Goal: Find specific page/section: Find specific page/section

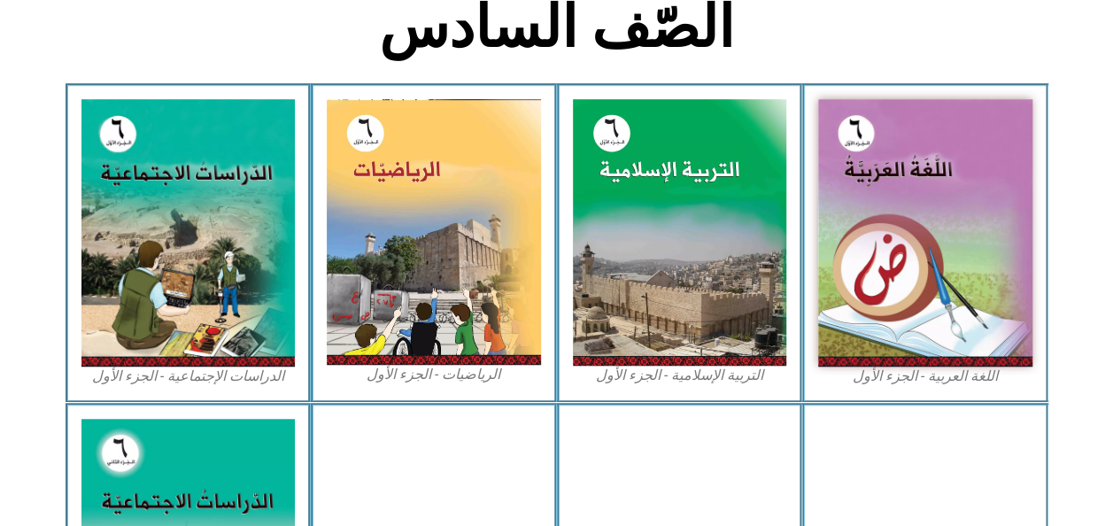
scroll to position [470, 0]
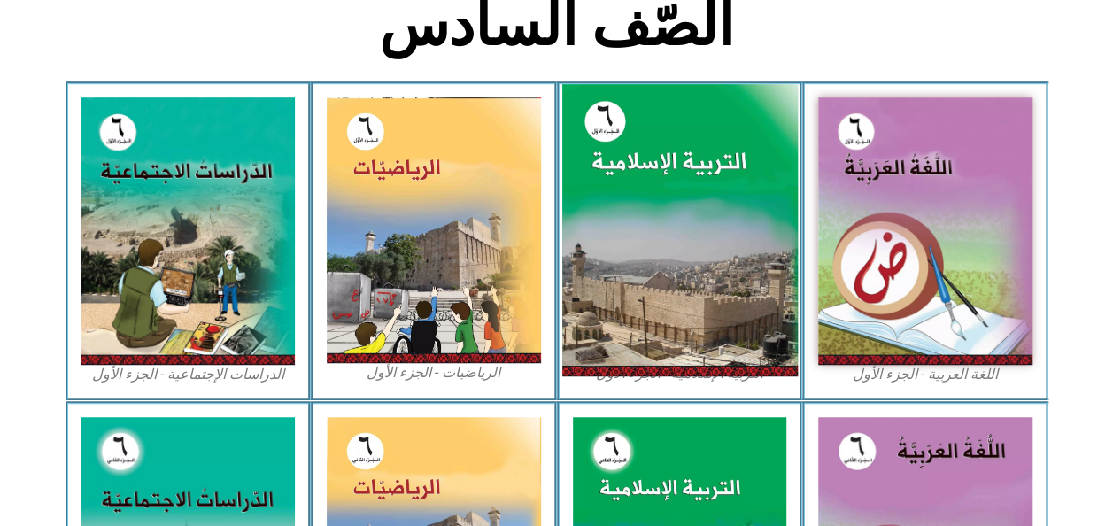
click at [689, 158] on img at bounding box center [679, 230] width 236 height 293
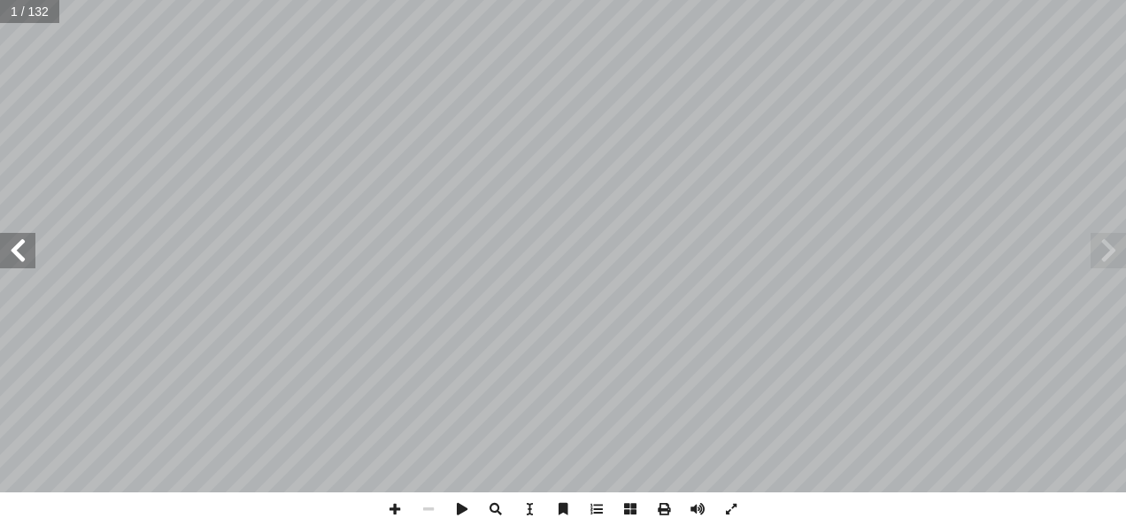
click at [4, 248] on span at bounding box center [17, 250] width 35 height 35
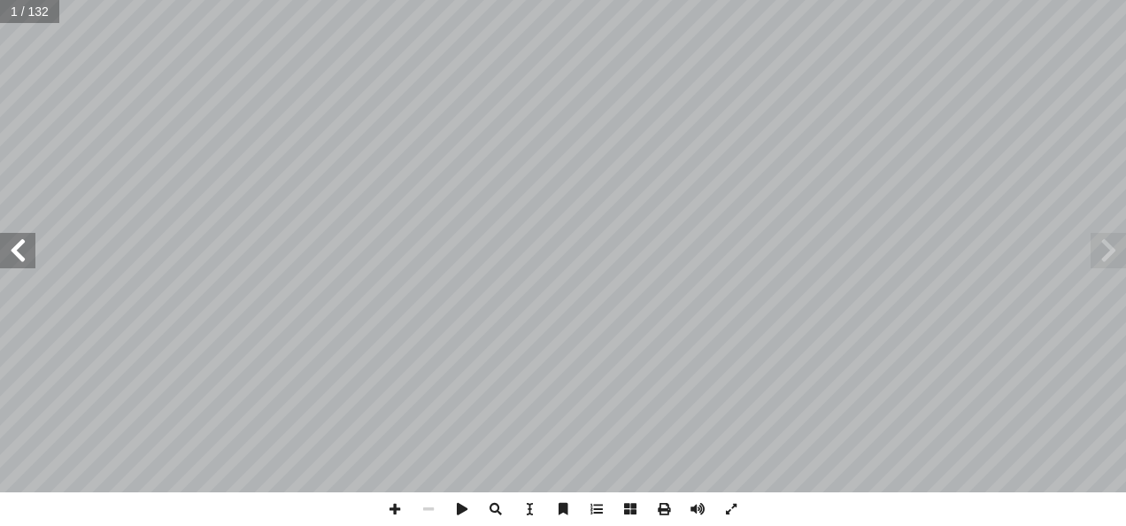
click at [4, 248] on span at bounding box center [17, 250] width 35 height 35
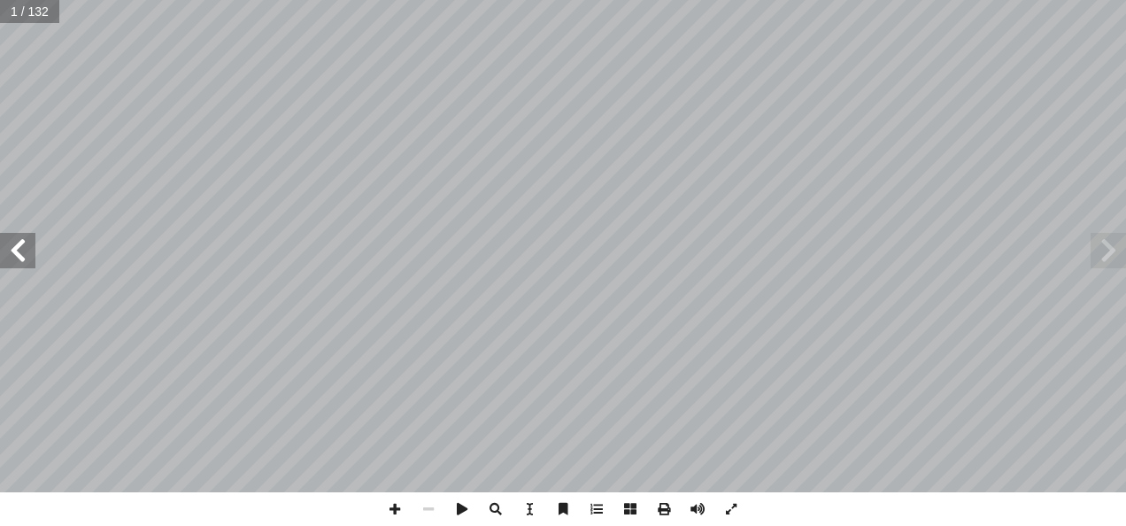
click at [4, 248] on span at bounding box center [17, 250] width 35 height 35
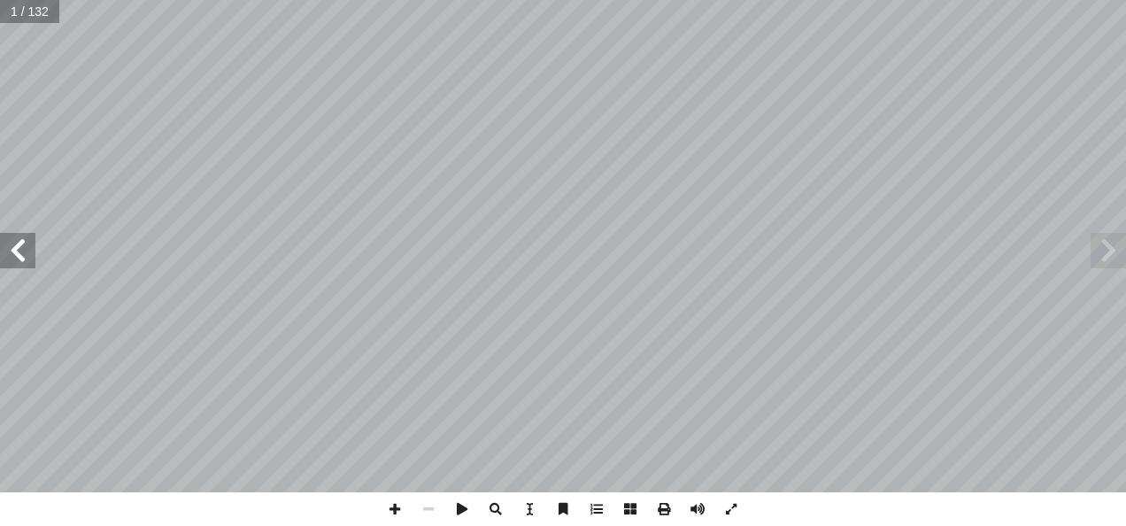
click at [4, 248] on span at bounding box center [17, 250] width 35 height 35
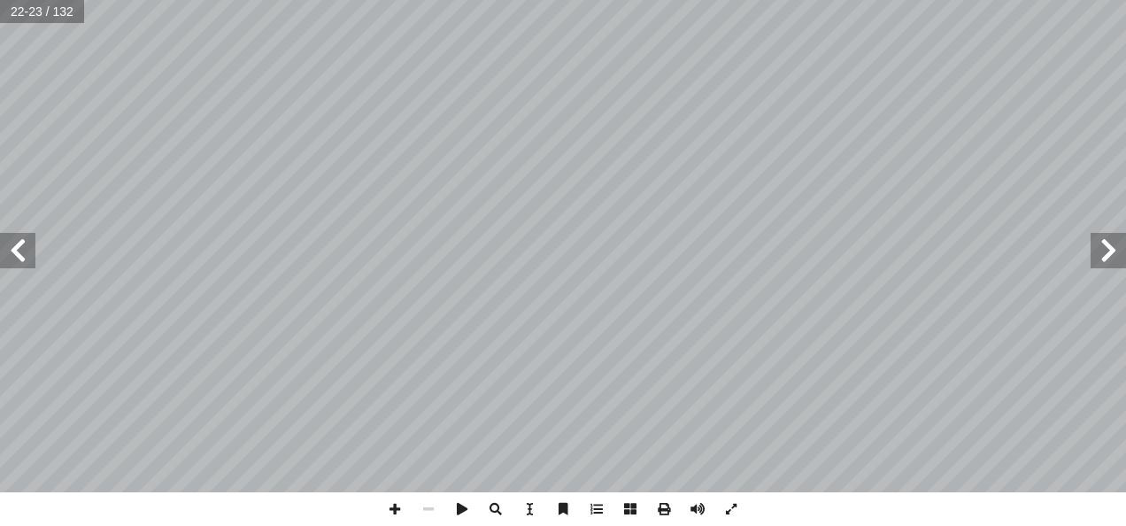
click at [21, 246] on span at bounding box center [17, 250] width 35 height 35
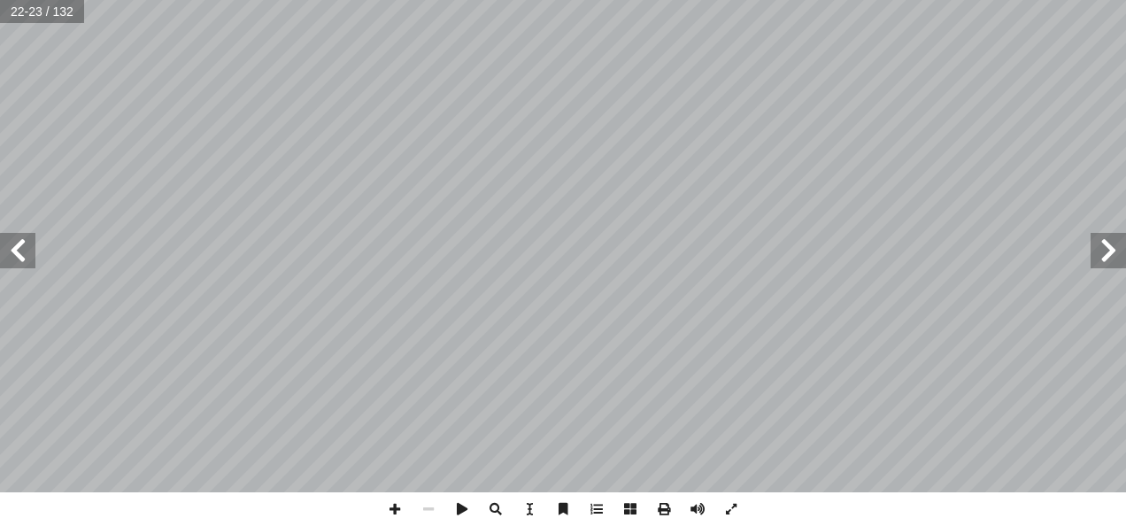
click at [21, 246] on span at bounding box center [17, 250] width 35 height 35
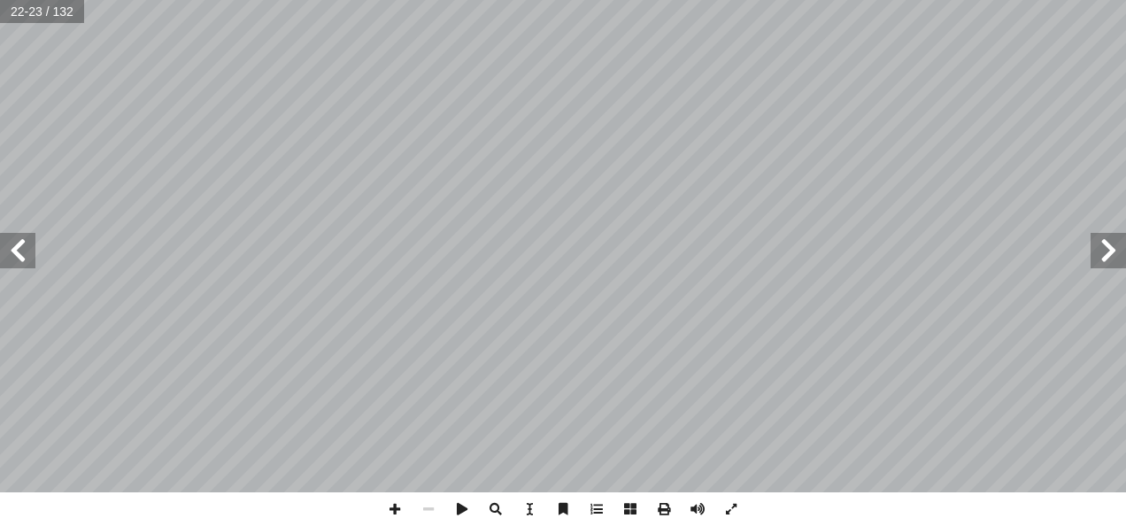
click at [21, 246] on span at bounding box center [17, 250] width 35 height 35
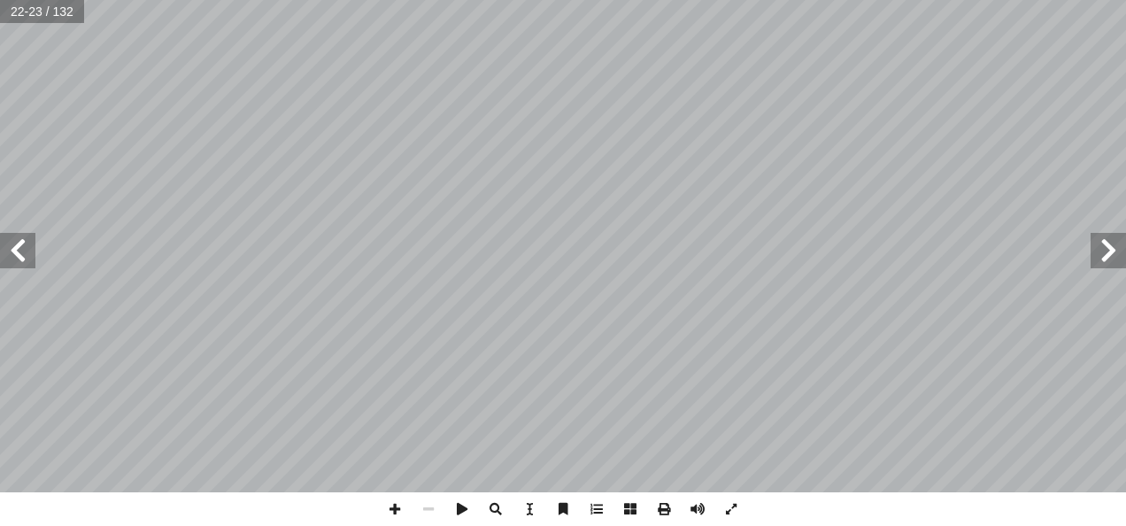
click at [21, 246] on span at bounding box center [17, 250] width 35 height 35
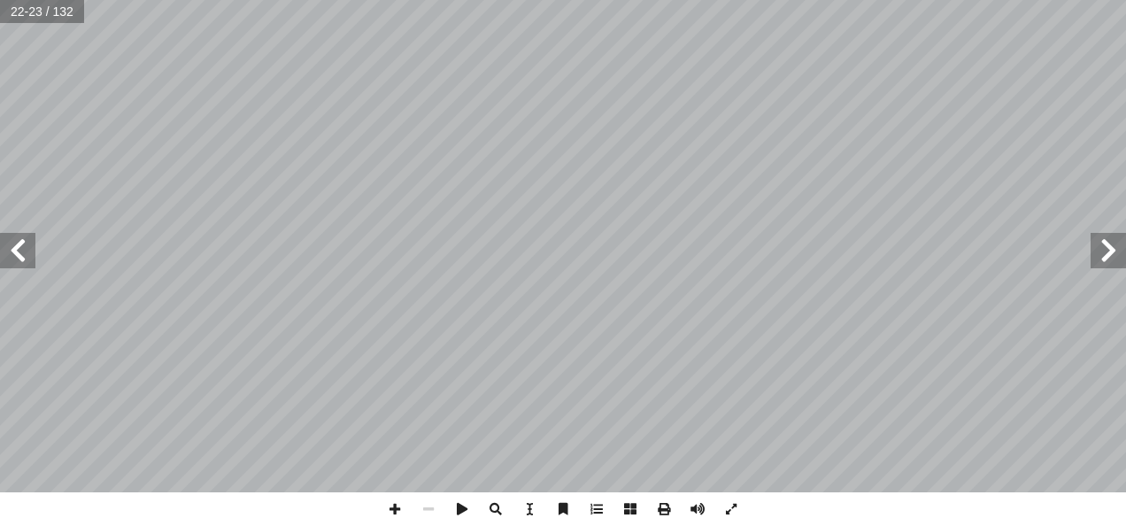
click at [21, 246] on span at bounding box center [17, 250] width 35 height 35
click at [2, 255] on span at bounding box center [17, 250] width 35 height 35
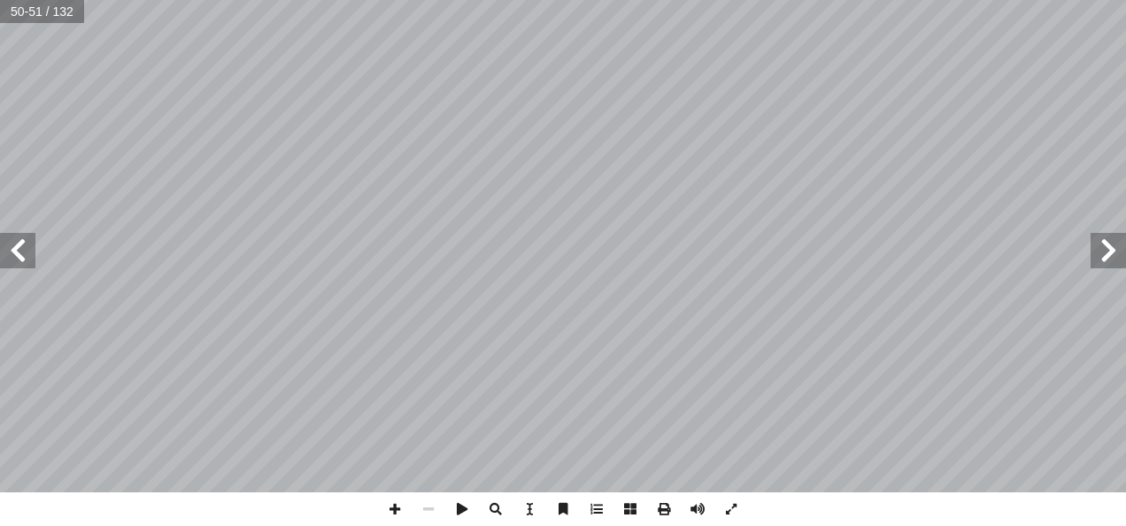
click at [1099, 256] on span at bounding box center [1108, 250] width 35 height 35
click at [25, 254] on span at bounding box center [17, 250] width 35 height 35
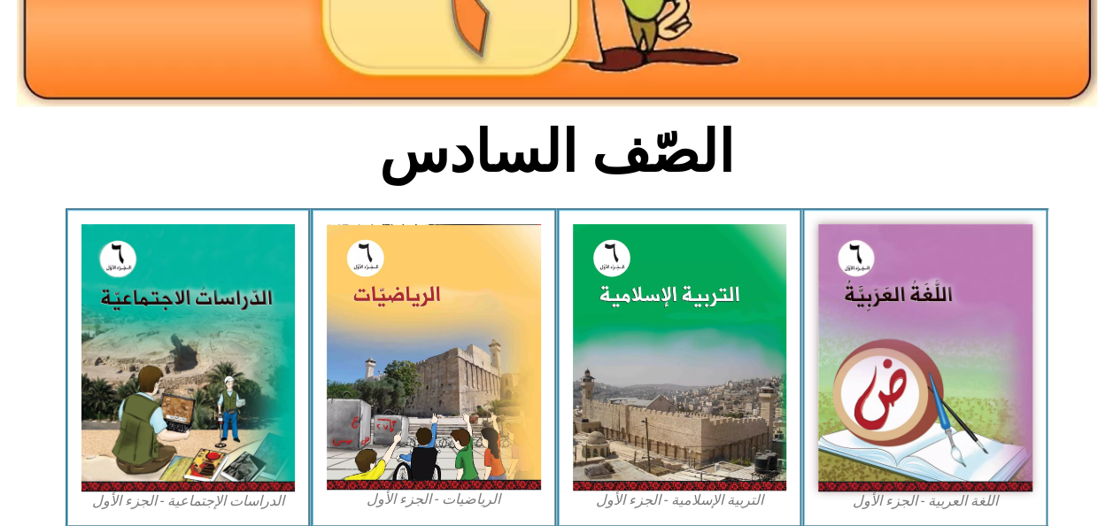
scroll to position [370, 0]
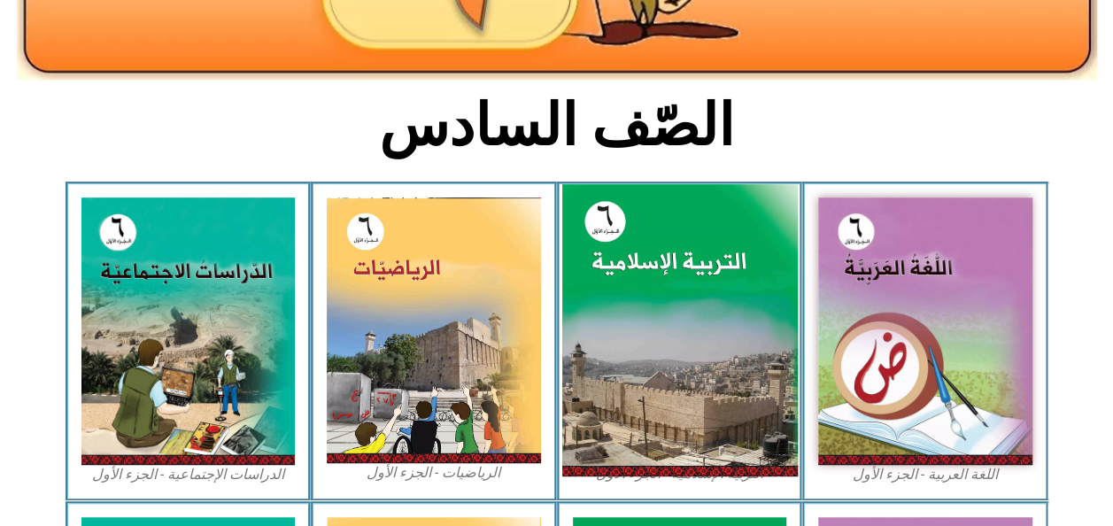
click at [691, 348] on img at bounding box center [679, 330] width 236 height 293
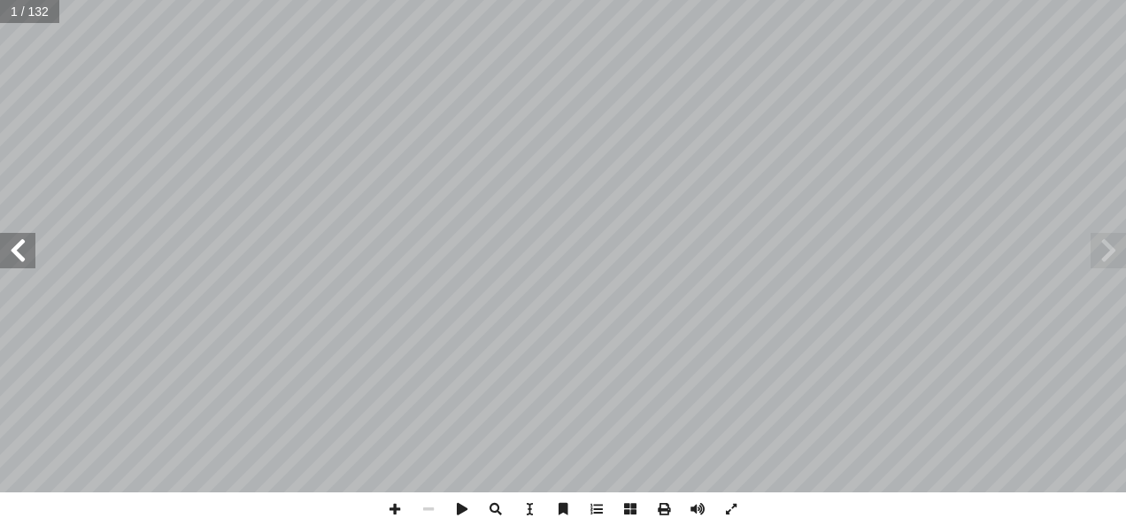
click at [16, 250] on span at bounding box center [17, 250] width 35 height 35
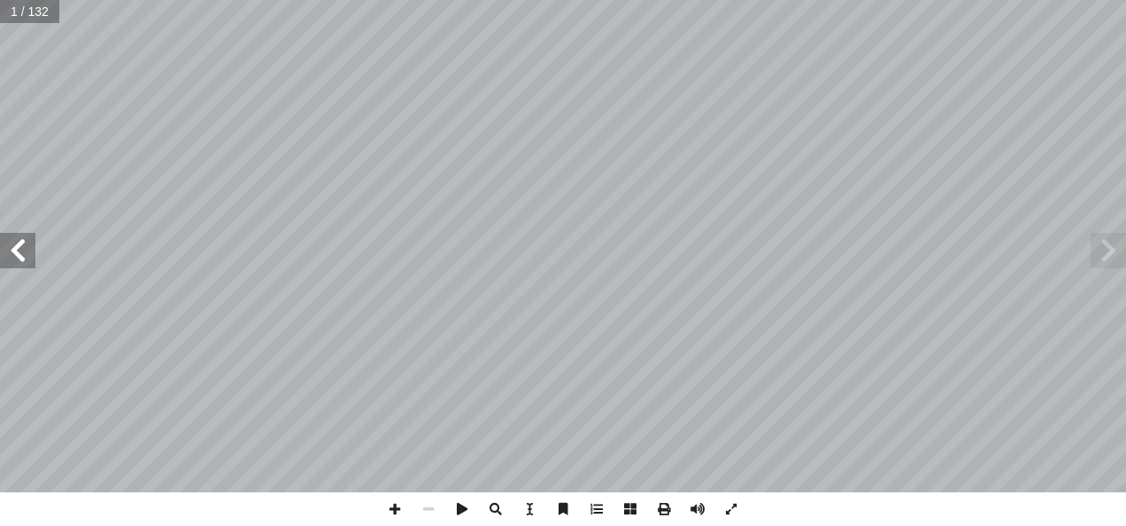
click at [16, 250] on span at bounding box center [17, 250] width 35 height 35
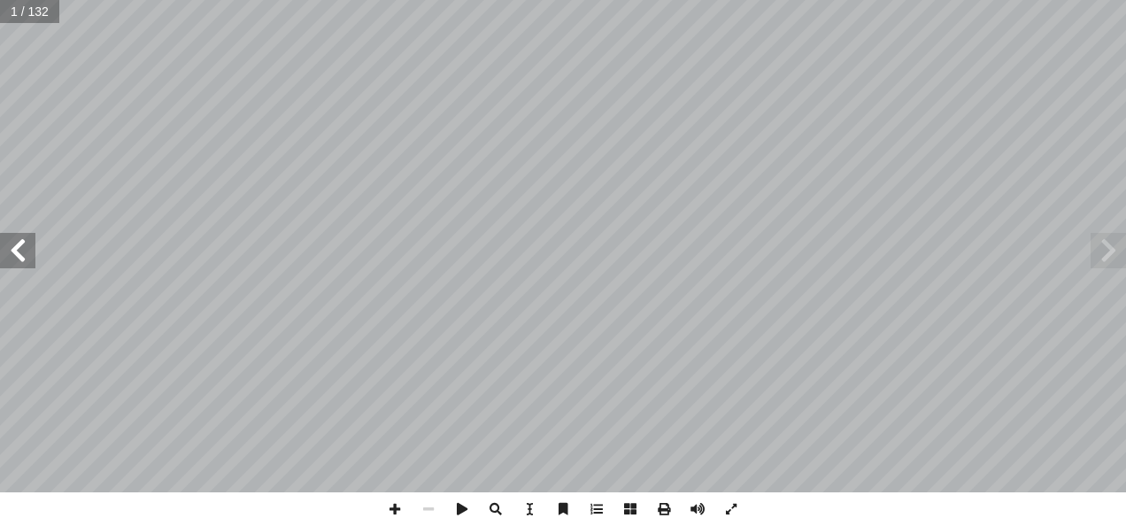
click at [16, 250] on span at bounding box center [17, 250] width 35 height 35
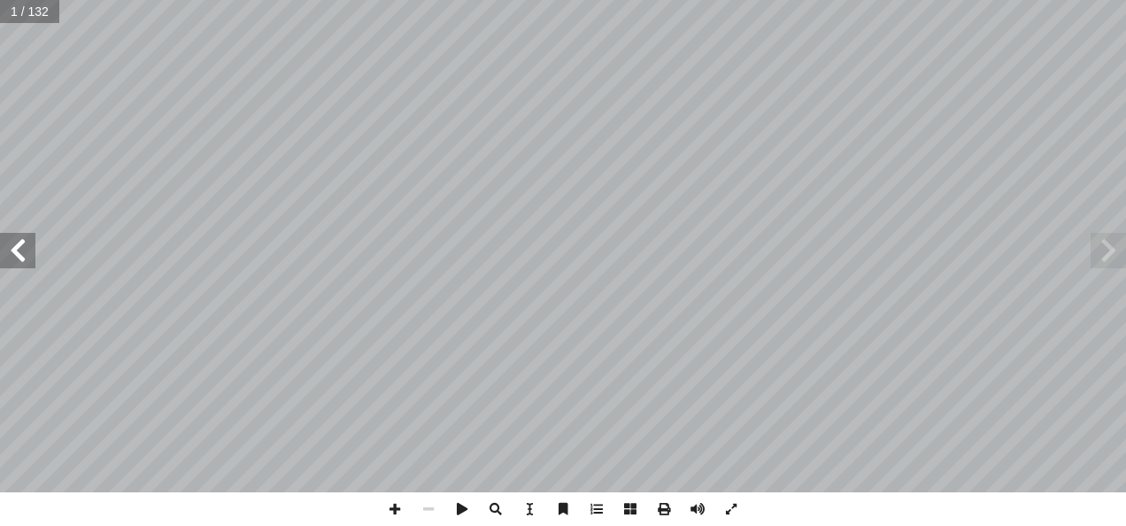
click at [16, 250] on span at bounding box center [17, 250] width 35 height 35
click at [17, 251] on span at bounding box center [17, 250] width 35 height 35
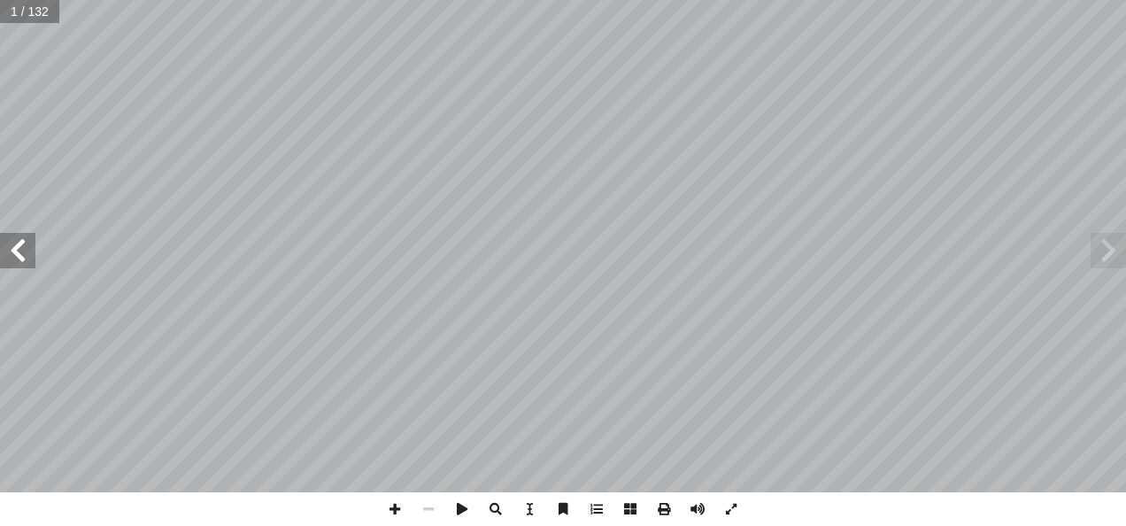
click at [17, 251] on span at bounding box center [17, 250] width 35 height 35
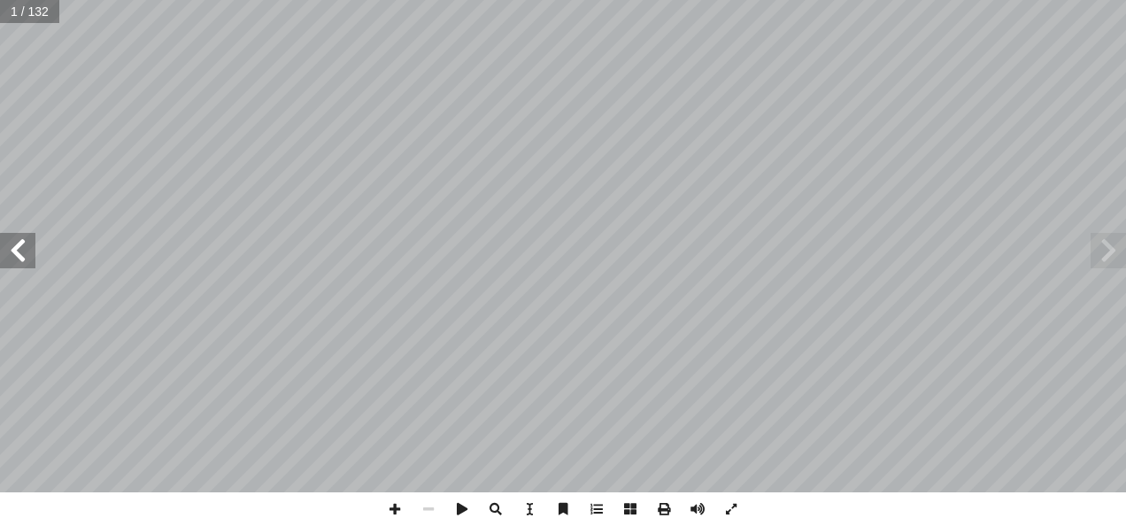
click at [17, 251] on span at bounding box center [17, 250] width 35 height 35
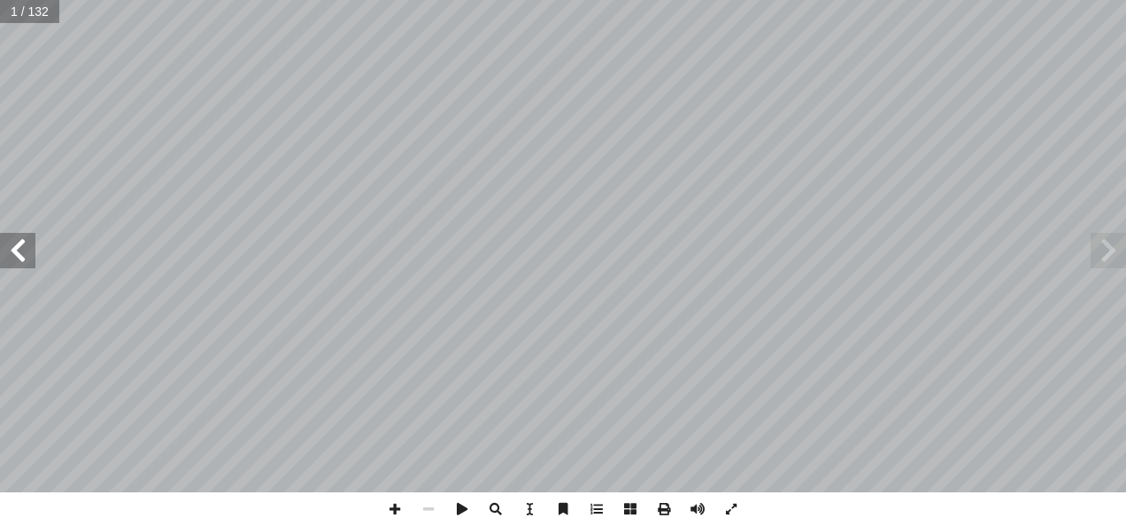
click at [17, 251] on span at bounding box center [17, 250] width 35 height 35
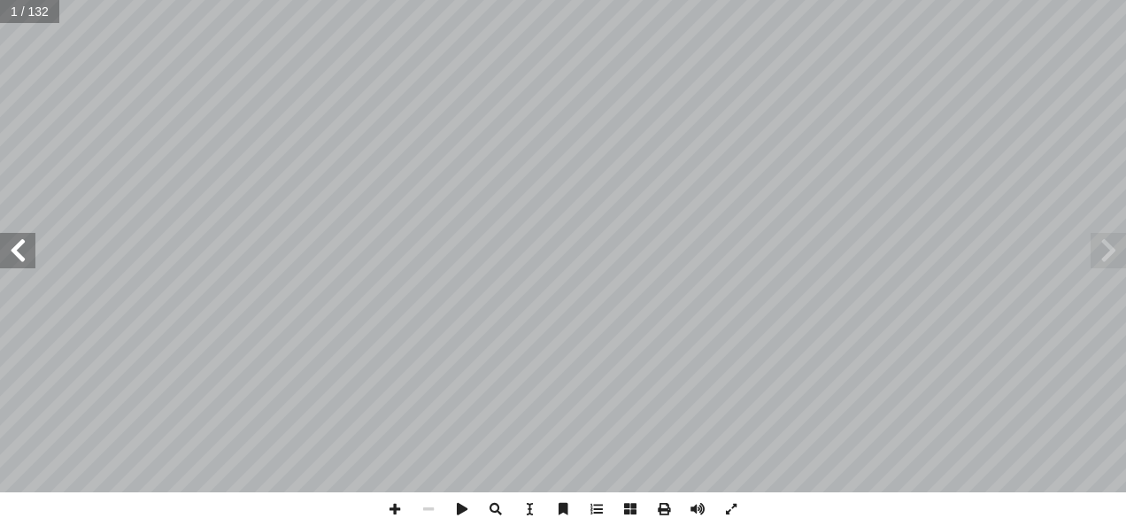
click at [17, 251] on span at bounding box center [17, 250] width 35 height 35
click at [14, 241] on span at bounding box center [17, 250] width 35 height 35
click at [26, 245] on span at bounding box center [17, 250] width 35 height 35
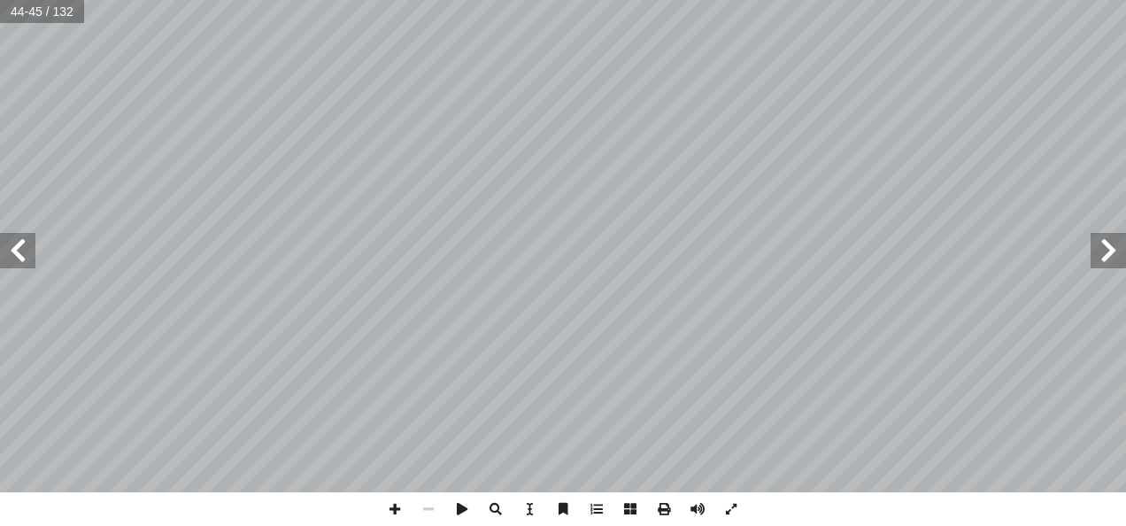
click at [26, 245] on span at bounding box center [17, 250] width 35 height 35
click at [1102, 258] on span at bounding box center [1108, 250] width 35 height 35
click at [1104, 259] on span at bounding box center [1108, 250] width 35 height 35
click at [22, 252] on span at bounding box center [17, 250] width 35 height 35
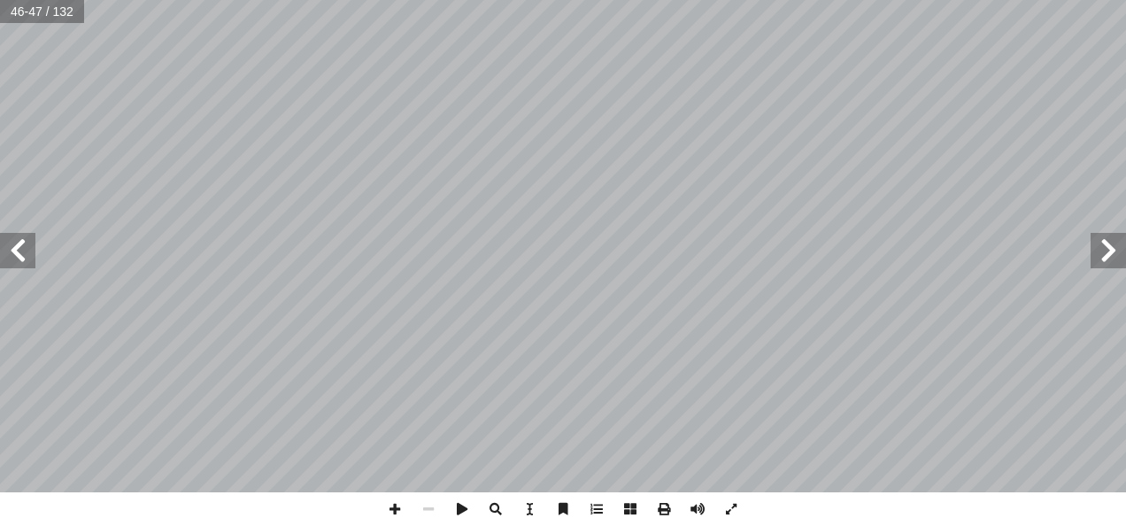
click at [1110, 244] on span at bounding box center [1108, 250] width 35 height 35
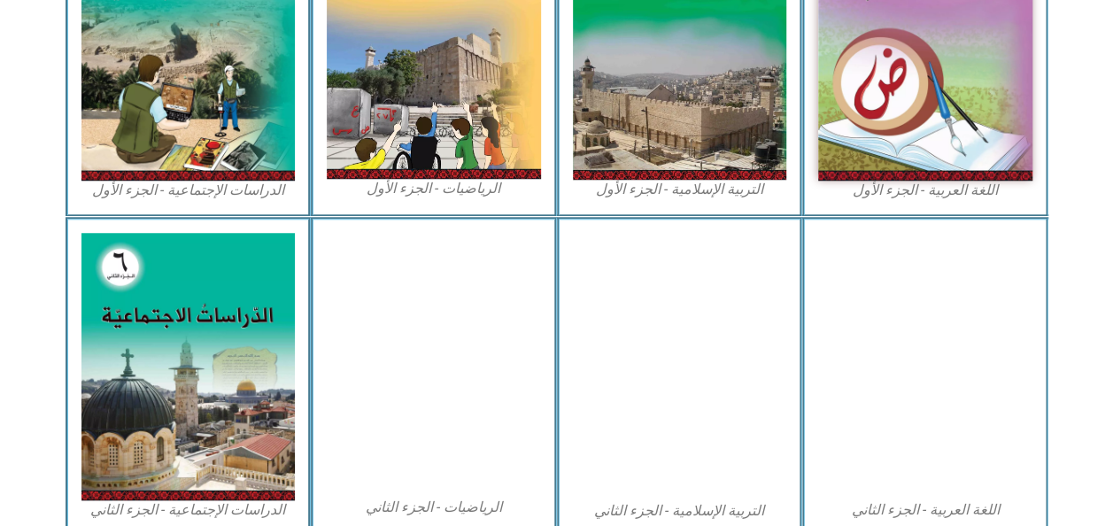
scroll to position [657, 0]
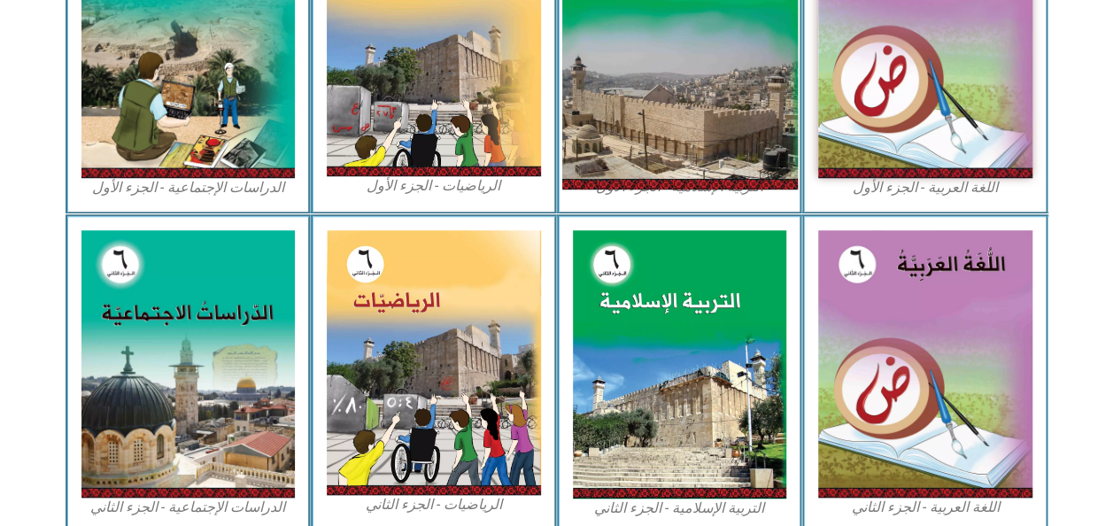
click at [675, 127] on img at bounding box center [679, 43] width 236 height 293
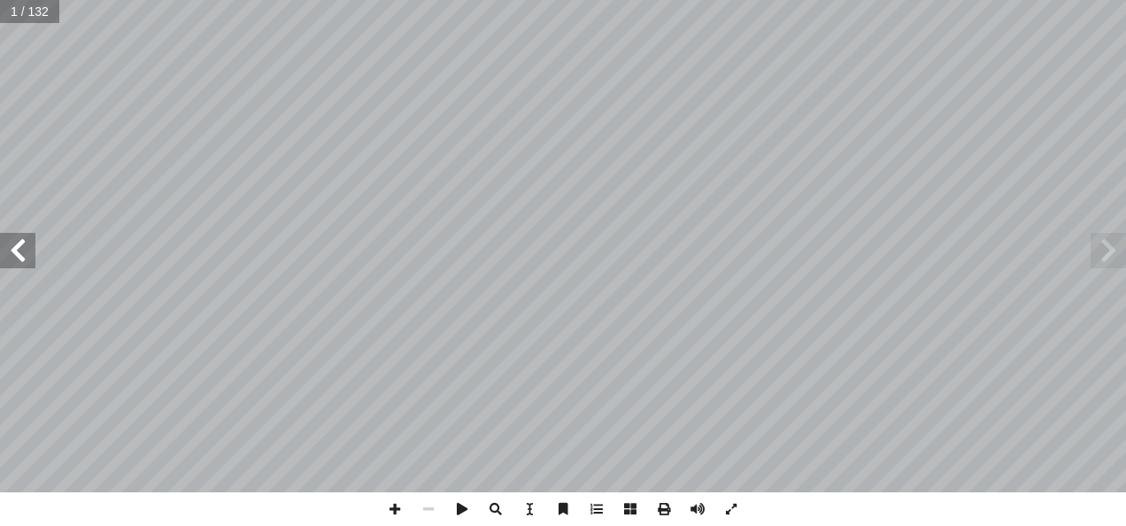
click at [17, 247] on span at bounding box center [17, 250] width 35 height 35
click at [19, 250] on span at bounding box center [17, 250] width 35 height 35
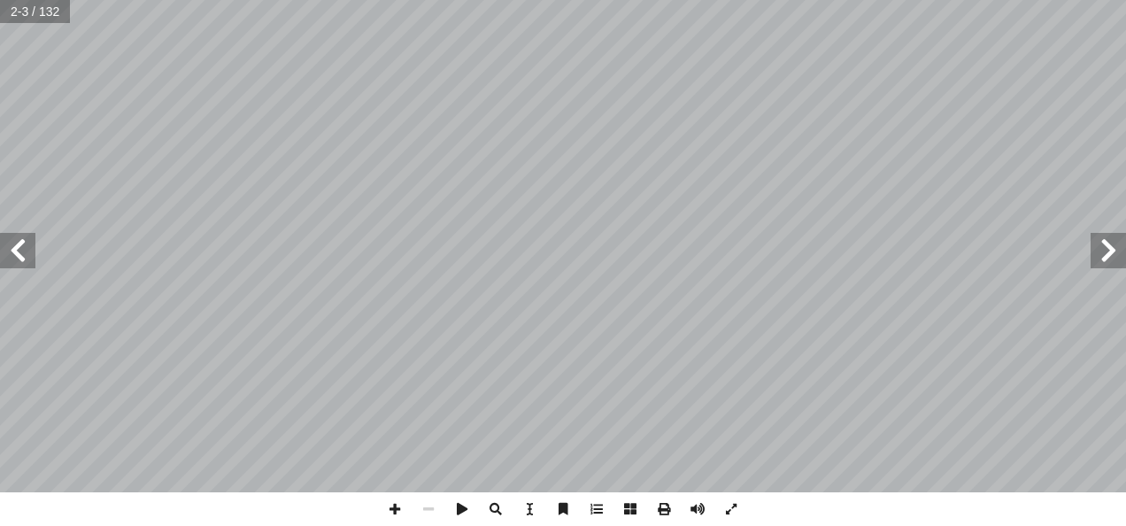
click at [19, 250] on span at bounding box center [17, 250] width 35 height 35
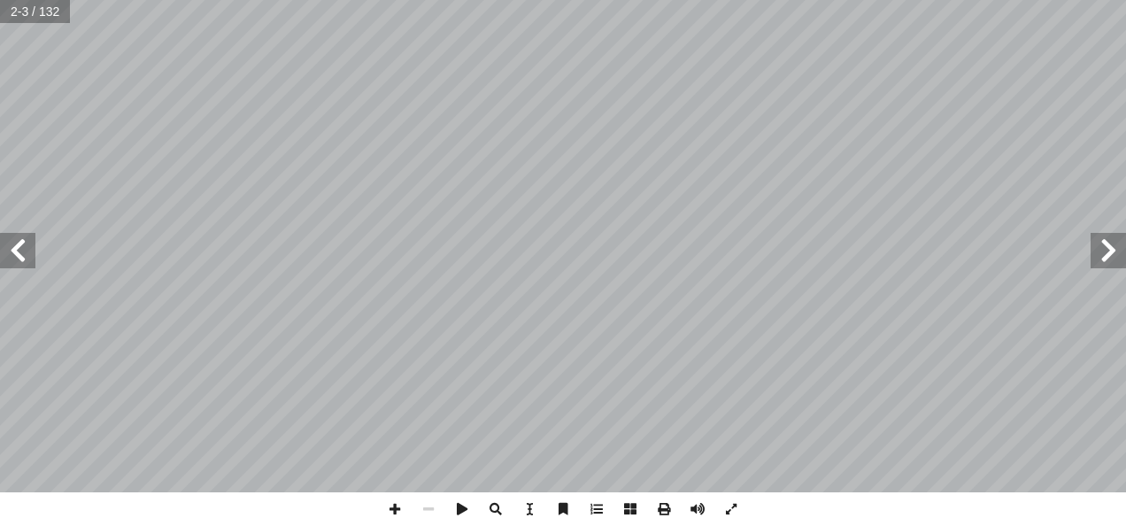
click at [19, 250] on span at bounding box center [17, 250] width 35 height 35
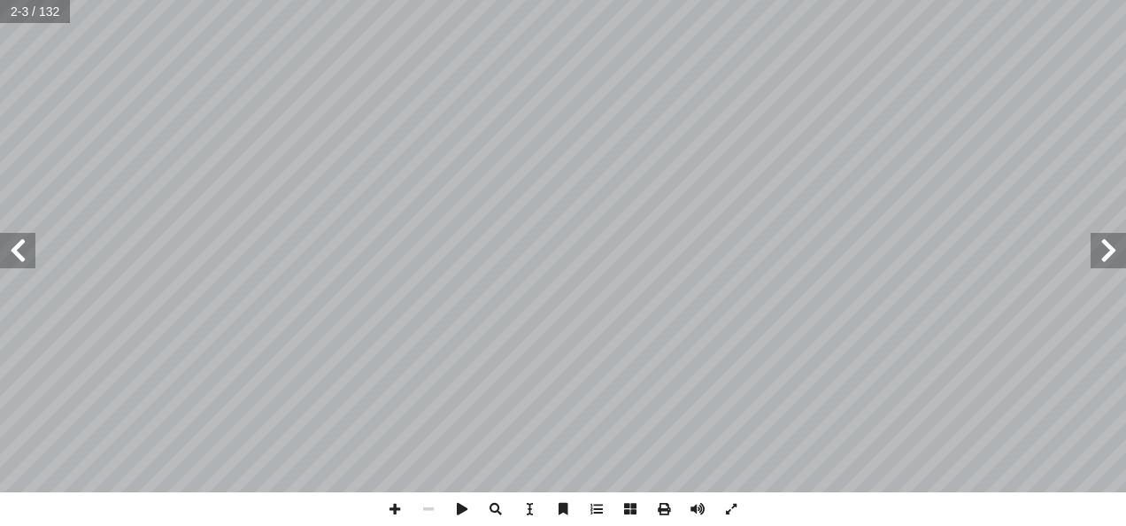
click at [19, 250] on span at bounding box center [17, 250] width 35 height 35
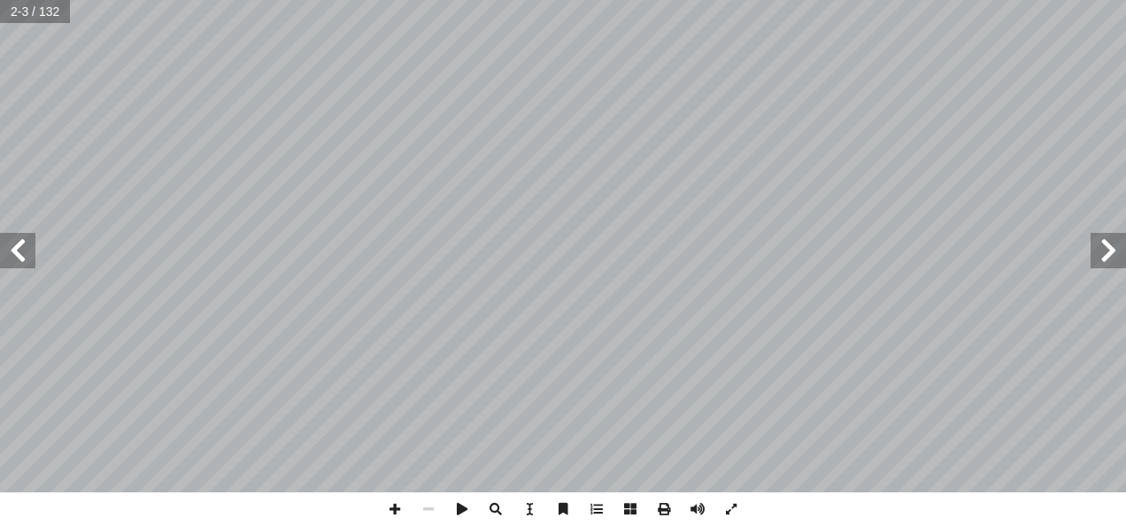
click at [19, 250] on span at bounding box center [17, 250] width 35 height 35
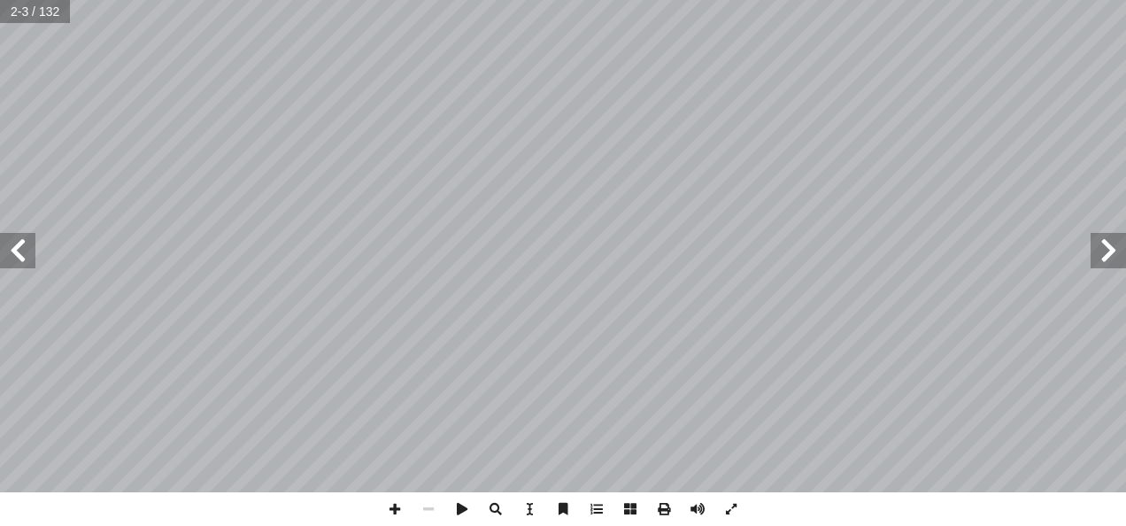
click at [19, 250] on span at bounding box center [17, 250] width 35 height 35
click at [21, 250] on span at bounding box center [17, 250] width 35 height 35
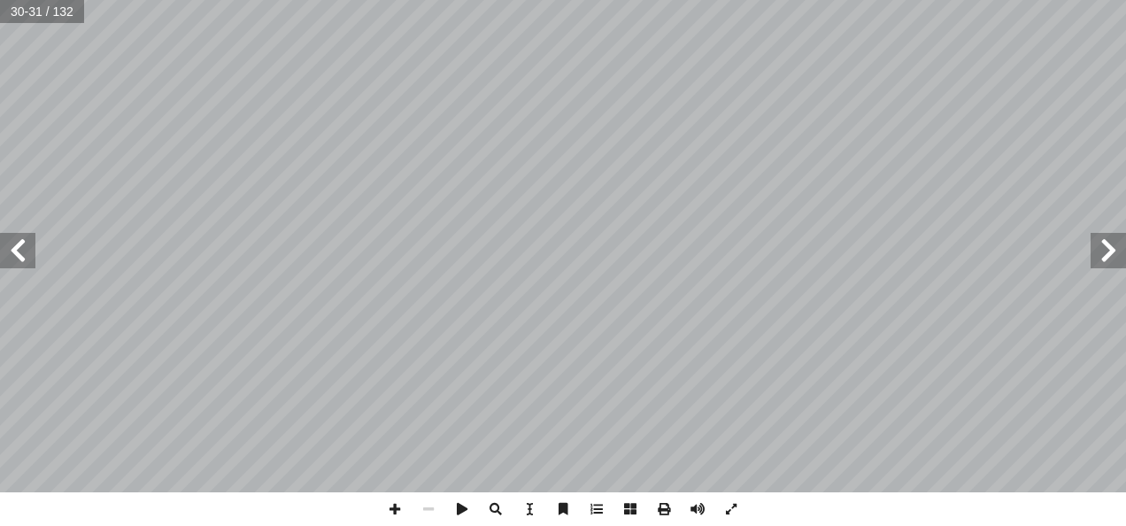
click at [21, 250] on span at bounding box center [17, 250] width 35 height 35
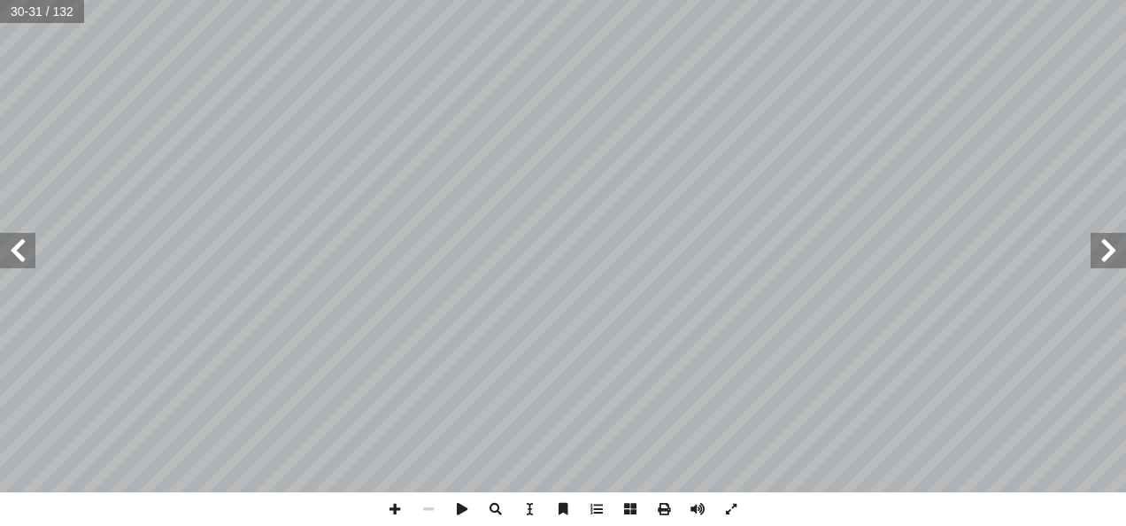
click at [21, 250] on span at bounding box center [17, 250] width 35 height 35
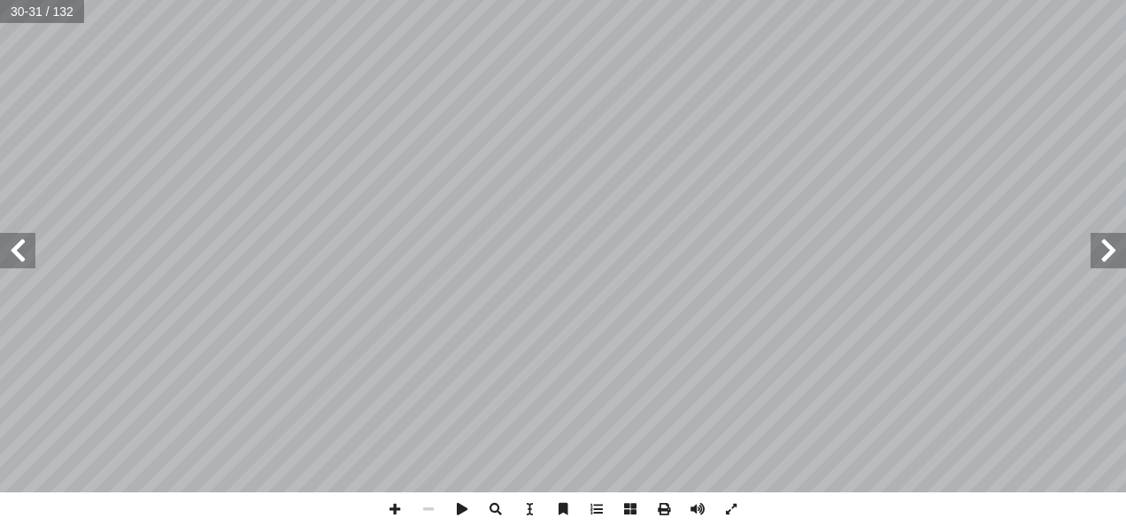
click at [21, 250] on span at bounding box center [17, 250] width 35 height 35
click at [13, 251] on span at bounding box center [17, 250] width 35 height 35
click at [1096, 248] on span at bounding box center [1108, 250] width 35 height 35
click at [1108, 254] on span at bounding box center [1108, 250] width 35 height 35
click at [19, 259] on span at bounding box center [17, 250] width 35 height 35
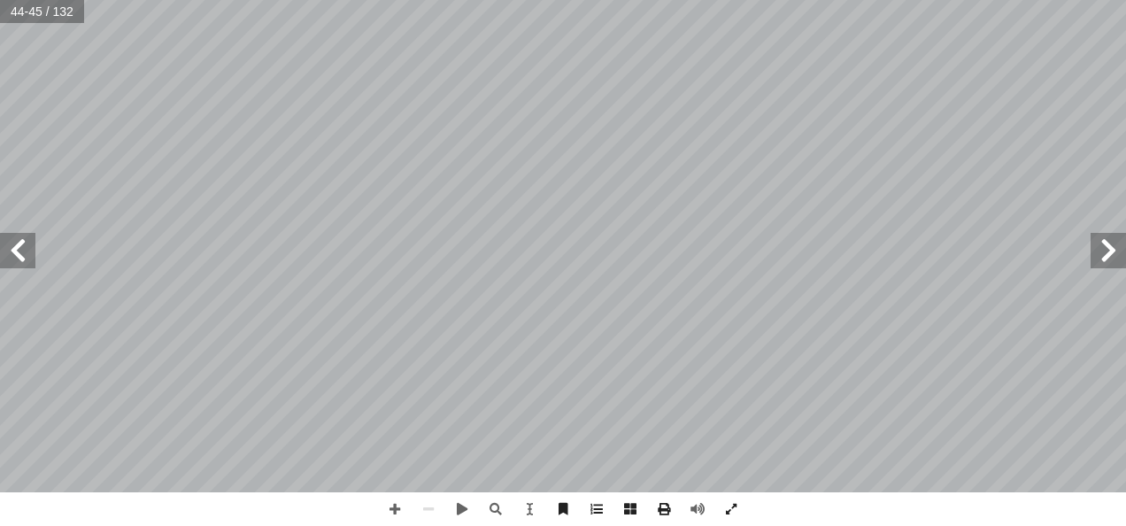
click at [19, 259] on span at bounding box center [17, 250] width 35 height 35
click at [1094, 262] on span at bounding box center [1108, 250] width 35 height 35
click at [1110, 264] on span at bounding box center [1108, 250] width 35 height 35
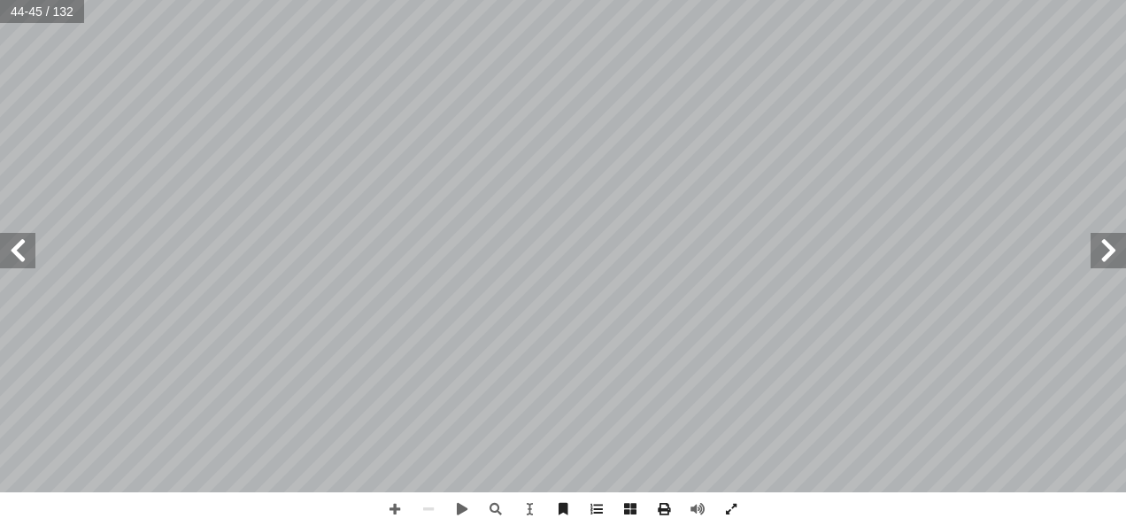
click at [12, 266] on span at bounding box center [17, 250] width 35 height 35
click at [1112, 257] on span at bounding box center [1108, 250] width 35 height 35
click at [1102, 237] on span at bounding box center [1108, 250] width 35 height 35
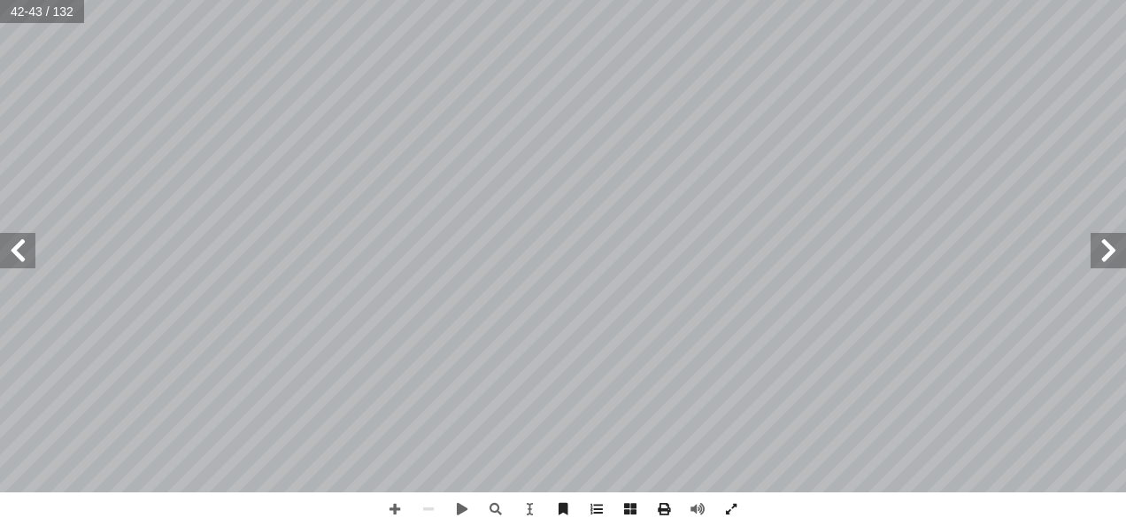
click at [23, 260] on span at bounding box center [17, 250] width 35 height 35
click at [20, 250] on span at bounding box center [17, 250] width 35 height 35
click at [12, 255] on span at bounding box center [17, 250] width 35 height 35
click at [1116, 259] on span at bounding box center [1108, 250] width 35 height 35
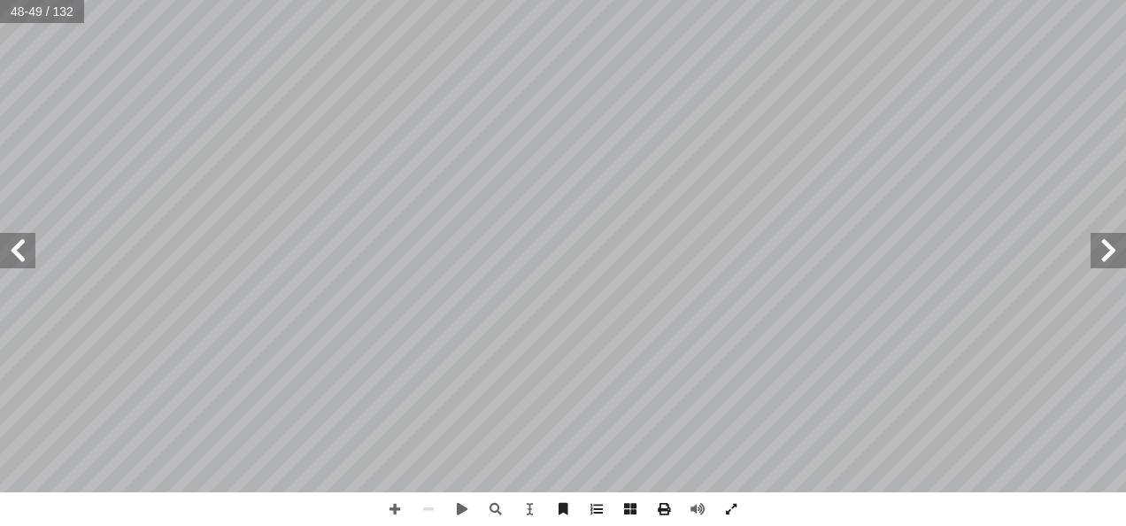
click at [1116, 259] on span at bounding box center [1108, 250] width 35 height 35
click at [5, 255] on span at bounding box center [17, 250] width 35 height 35
click at [1094, 247] on span at bounding box center [1108, 250] width 35 height 35
click at [11, 262] on span at bounding box center [17, 250] width 35 height 35
click at [1107, 251] on span at bounding box center [1108, 250] width 35 height 35
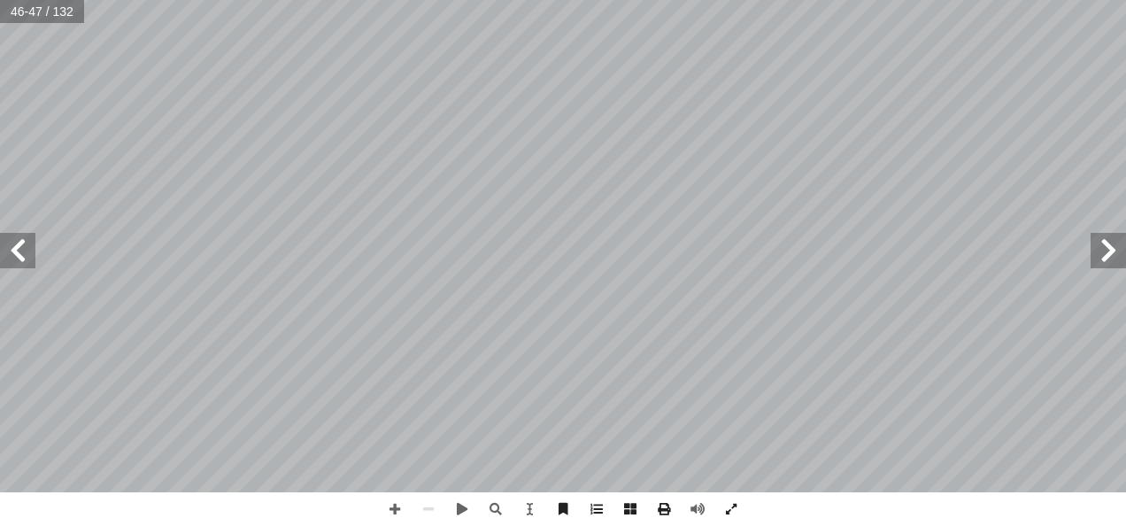
click at [1104, 241] on span at bounding box center [1108, 250] width 35 height 35
click at [25, 256] on span at bounding box center [17, 250] width 35 height 35
